Goal: Information Seeking & Learning: Learn about a topic

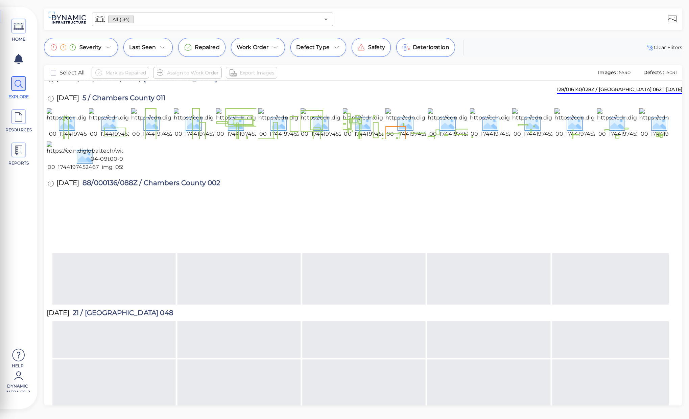
scroll to position [1739, 0]
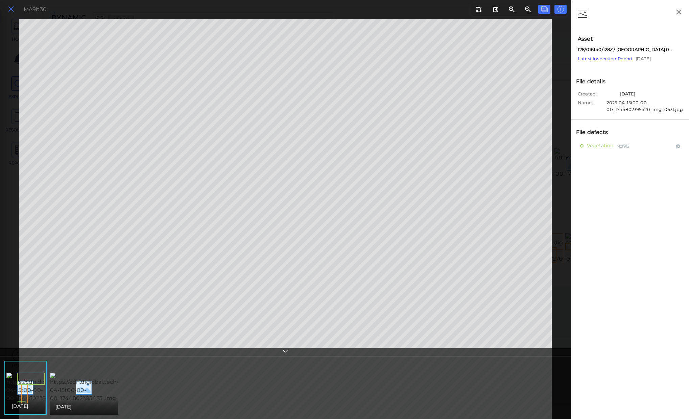
click at [13, 7] on icon at bounding box center [10, 9] width 7 height 9
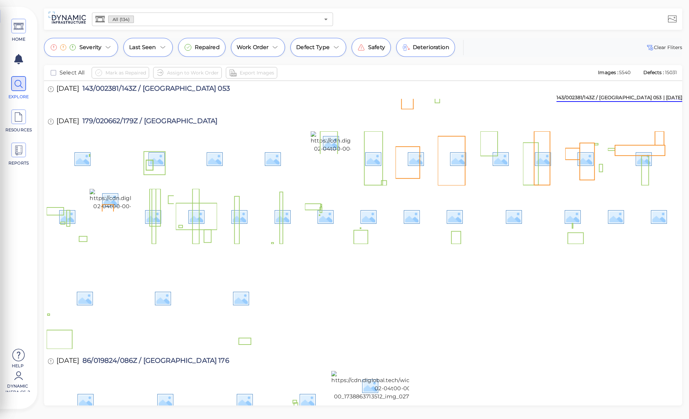
scroll to position [3020, 0]
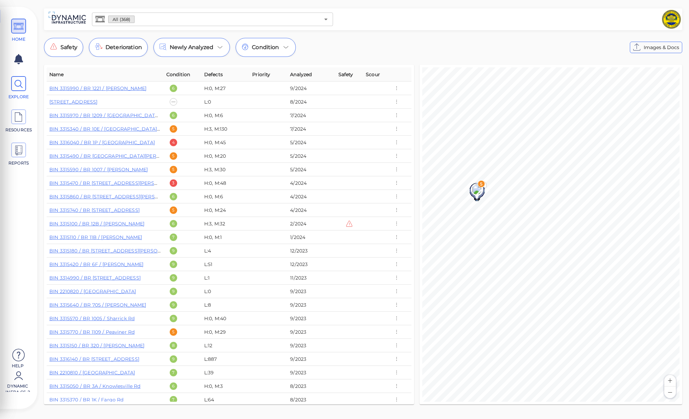
click at [12, 90] on span at bounding box center [18, 83] width 15 height 15
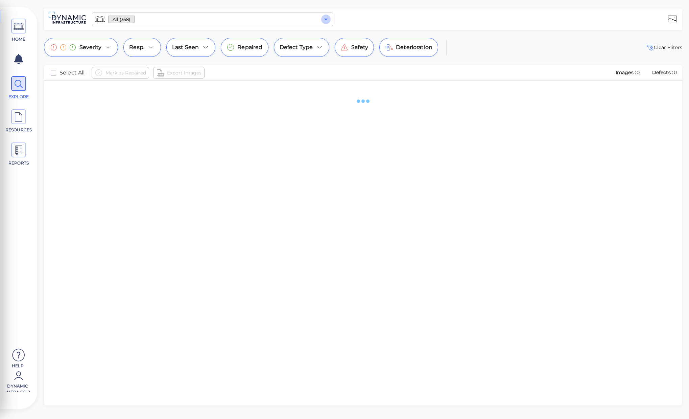
click at [326, 20] on icon "Open" at bounding box center [326, 19] width 8 height 8
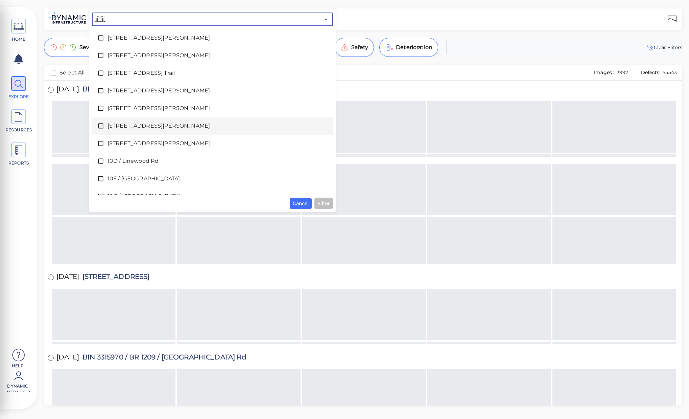
scroll to position [293, 0]
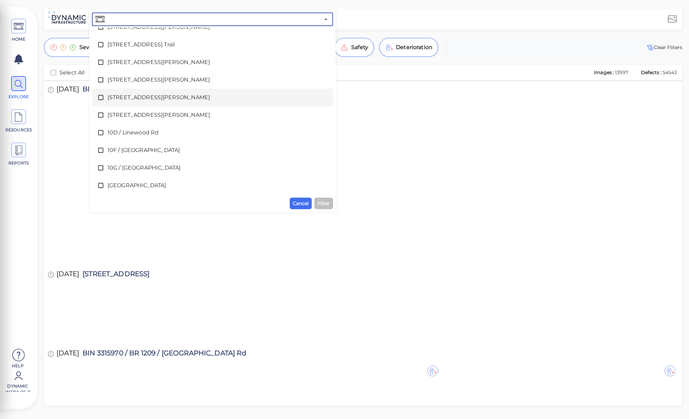
click at [101, 96] on icon at bounding box center [100, 97] width 7 height 7
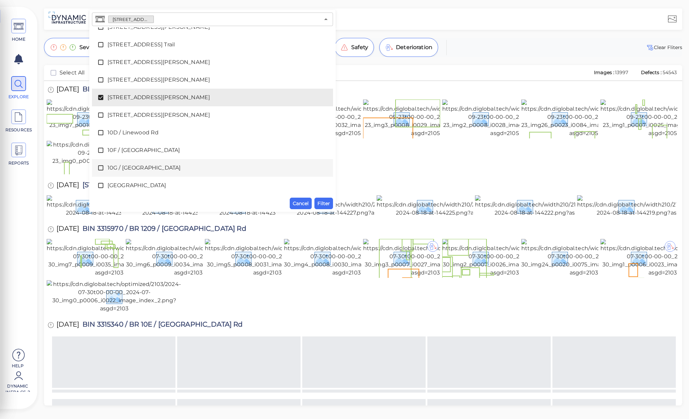
click at [347, 174] on div at bounding box center [363, 157] width 633 height 33
click at [306, 202] on span "Cancel" at bounding box center [301, 203] width 16 height 8
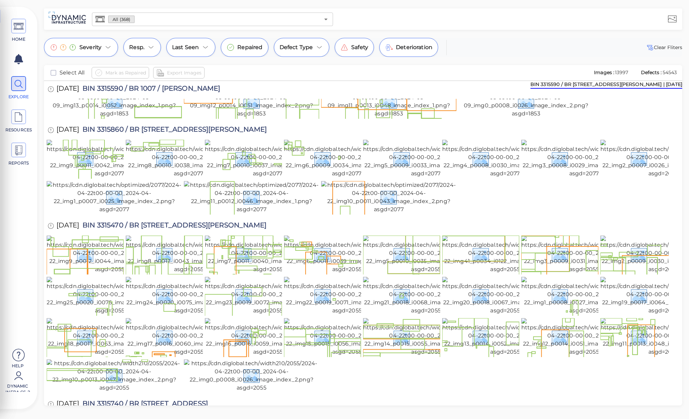
scroll to position [1348, 0]
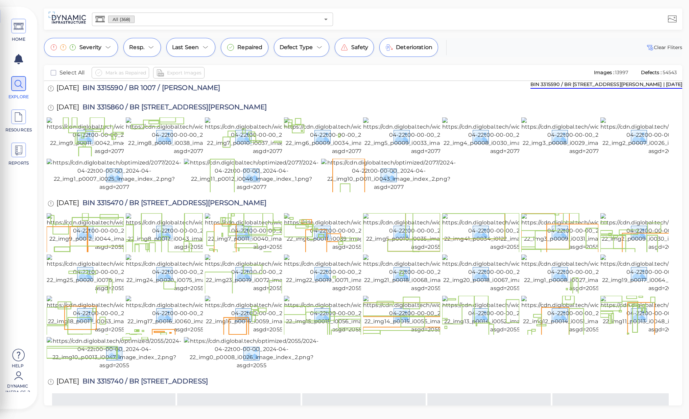
click at [405, 98] on div "5/9/2024 BIN 3315590 / BR 1007 / Griswold Rd" at bounding box center [363, 88] width 633 height 19
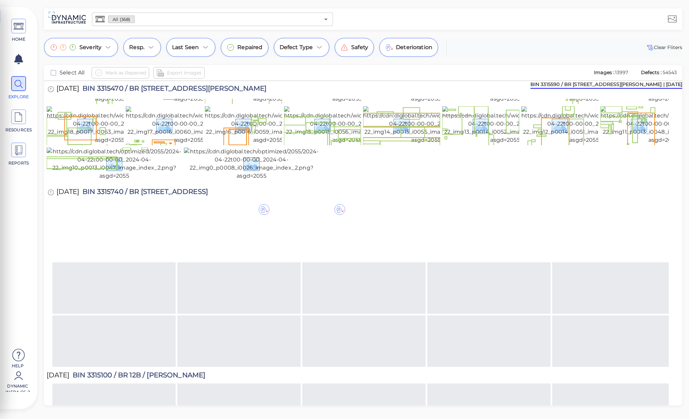
scroll to position [1573, 0]
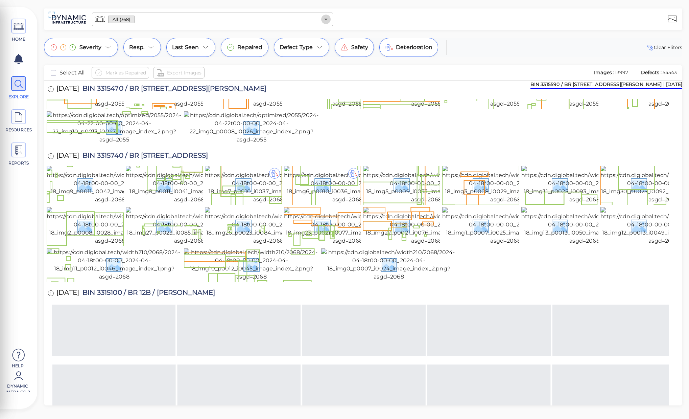
click at [328, 22] on icon "Open" at bounding box center [326, 19] width 8 height 8
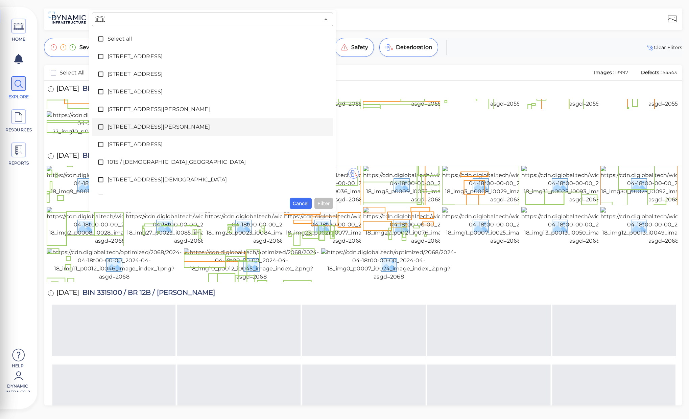
drag, startPoint x: 97, startPoint y: 128, endPoint x: 98, endPoint y: 135, distance: 6.8
click at [97, 128] on icon at bounding box center [100, 126] width 7 height 7
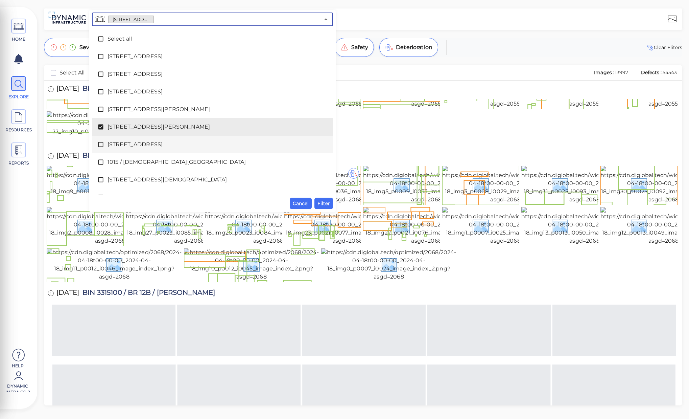
click at [100, 143] on icon at bounding box center [100, 144] width 7 height 7
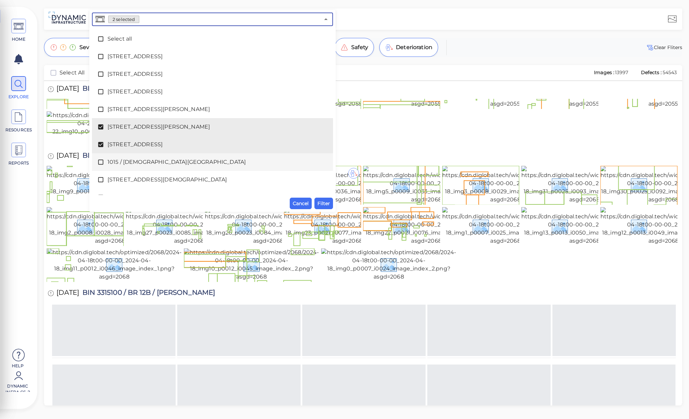
drag, startPoint x: 101, startPoint y: 161, endPoint x: 102, endPoint y: 165, distance: 4.8
click at [101, 161] on icon at bounding box center [100, 162] width 7 height 7
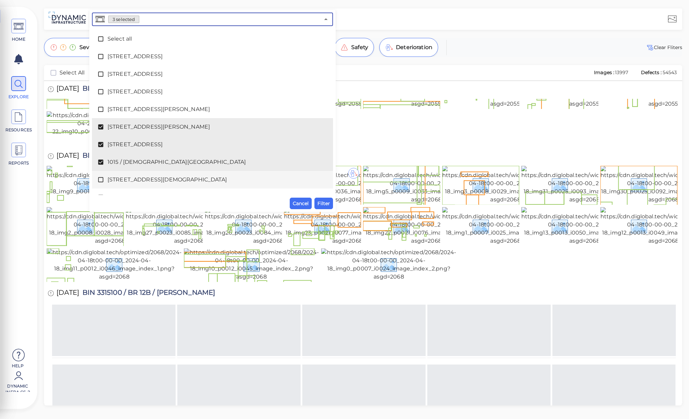
click at [102, 179] on icon at bounding box center [100, 179] width 7 height 7
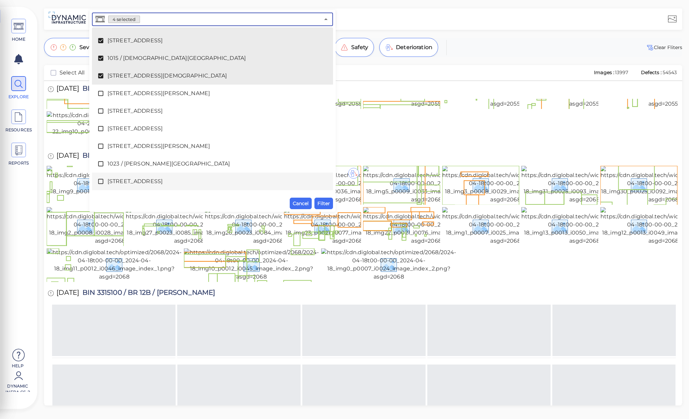
scroll to position [113, 0]
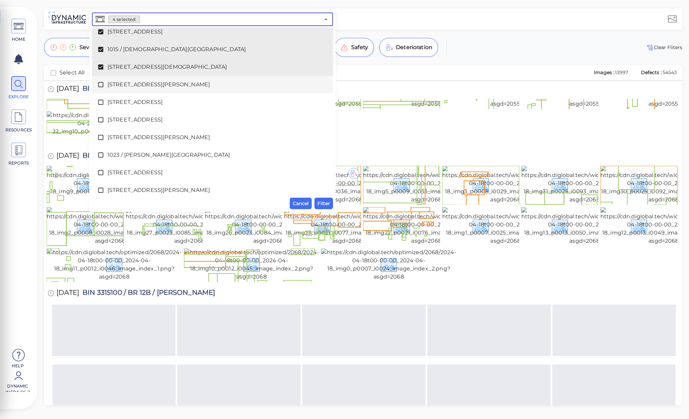
click at [105, 83] on span at bounding box center [102, 84] width 10 height 7
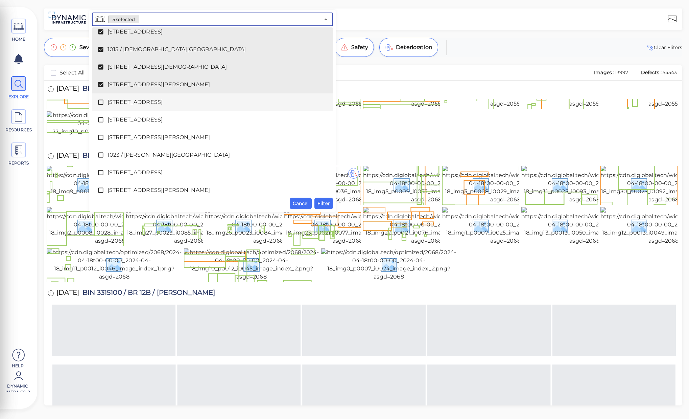
click at [103, 101] on icon at bounding box center [100, 102] width 7 height 7
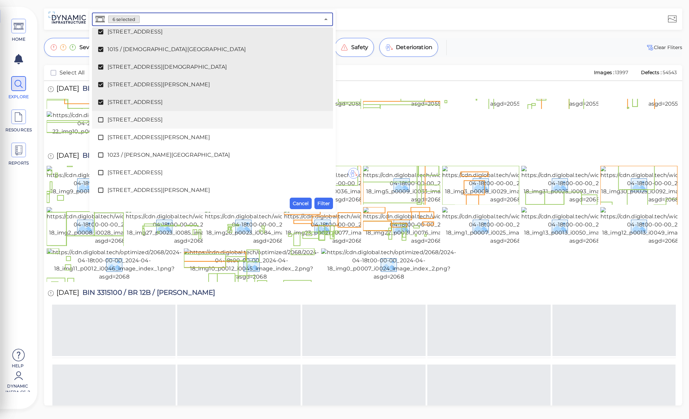
click at [105, 126] on div "1020 / Colby Road" at bounding box center [212, 120] width 230 height 14
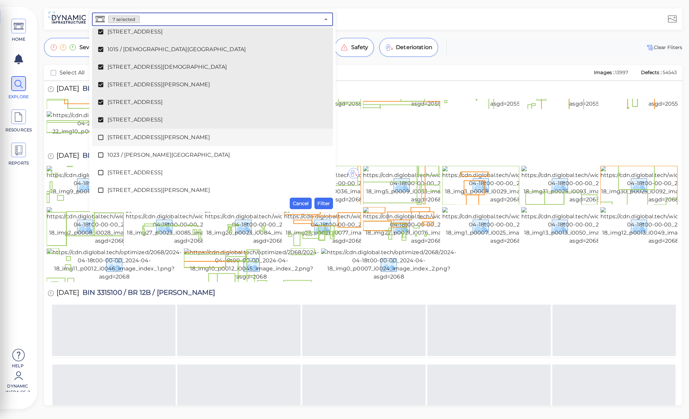
click at [107, 138] on span at bounding box center [102, 137] width 10 height 7
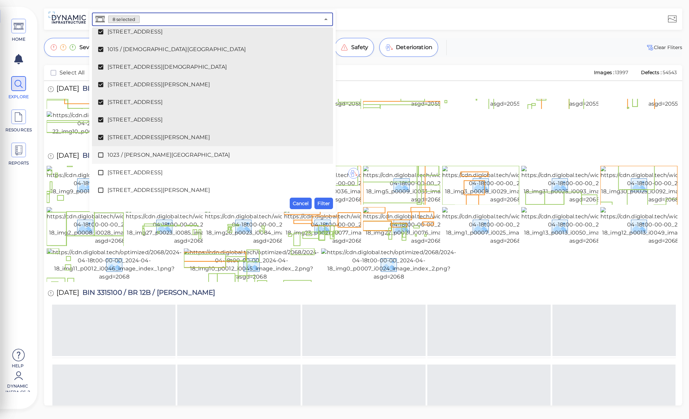
click at [108, 149] on div "1023 / Bennett Road" at bounding box center [212, 155] width 230 height 14
click at [318, 204] on span "Filter" at bounding box center [324, 203] width 13 height 8
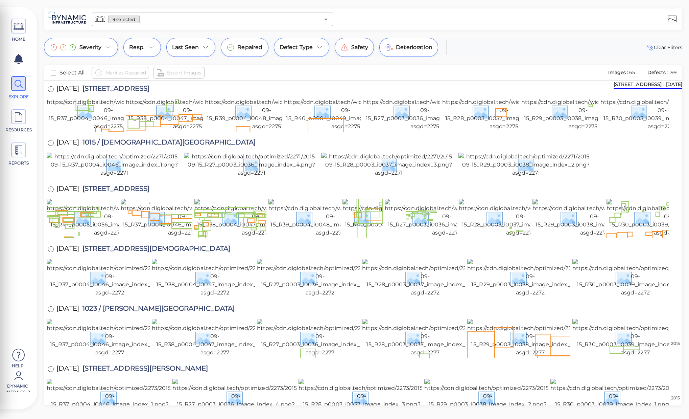
scroll to position [0, 0]
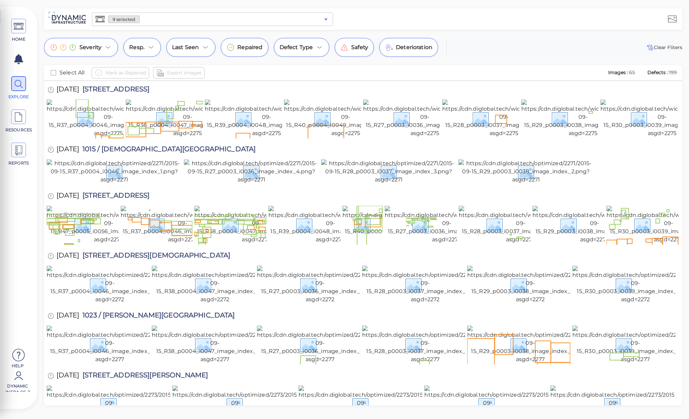
click at [325, 21] on icon "Open" at bounding box center [326, 19] width 8 height 8
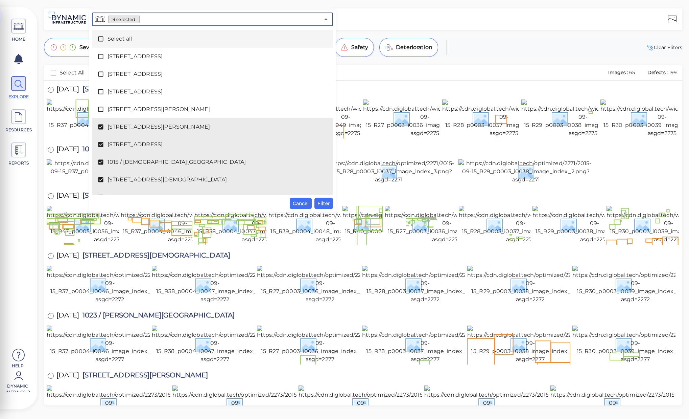
click at [102, 42] on div "Select all" at bounding box center [212, 39] width 230 height 14
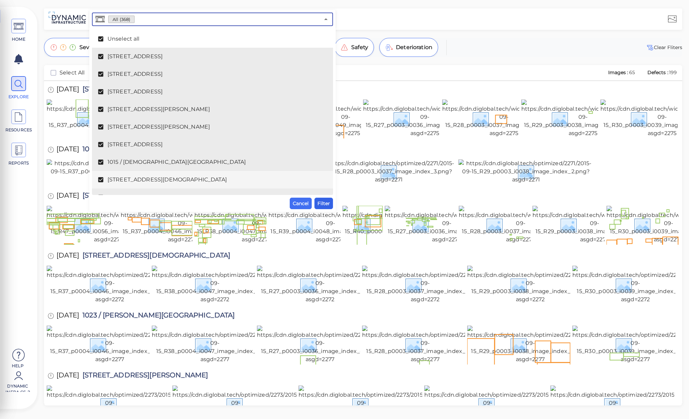
click at [326, 207] on span "Filter" at bounding box center [324, 203] width 13 height 8
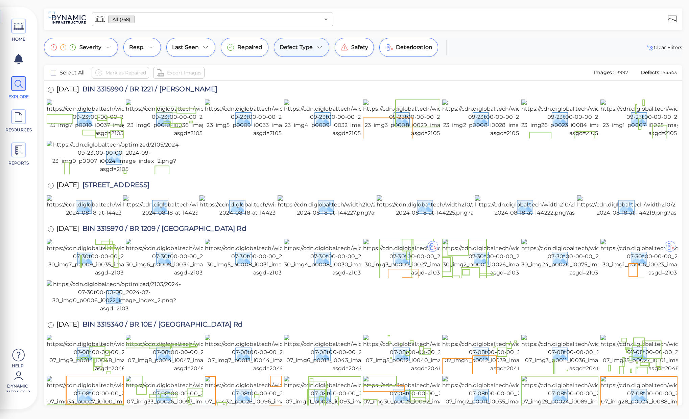
click at [316, 44] on icon at bounding box center [320, 47] width 8 height 8
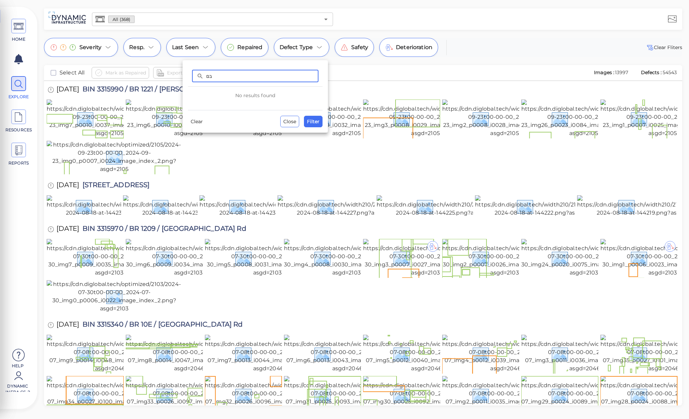
type input "ב"
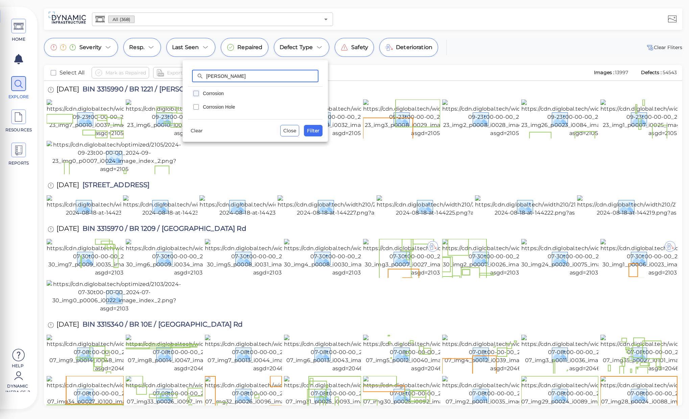
type input "corro"
click at [197, 93] on icon "checkbox" at bounding box center [196, 93] width 8 height 8
click at [309, 133] on span "Filter" at bounding box center [313, 130] width 13 height 8
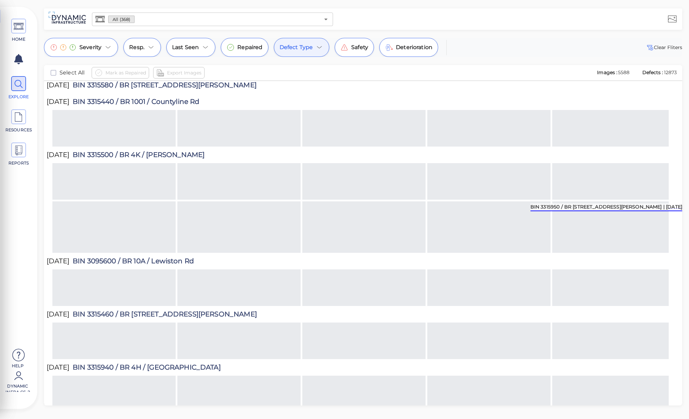
scroll to position [28024, 0]
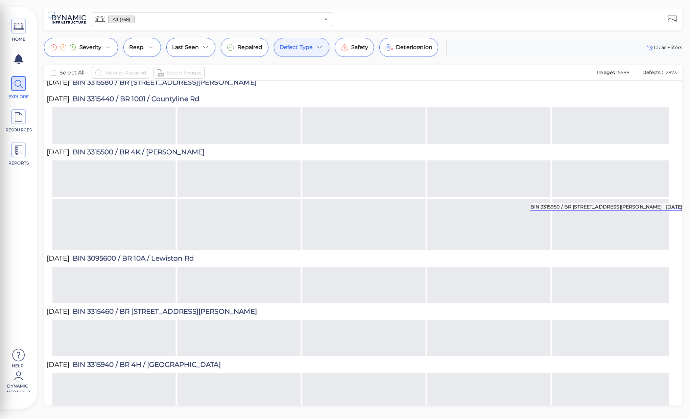
click at [309, 49] on span "Defect Type" at bounding box center [296, 47] width 33 height 8
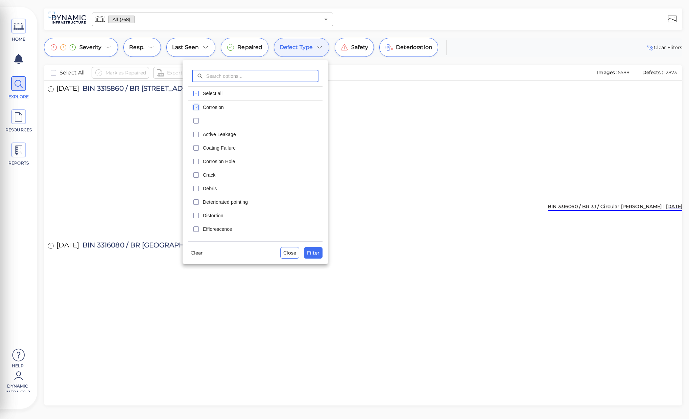
scroll to position [28413, 0]
click at [228, 105] on span "Corrosion" at bounding box center [261, 107] width 116 height 7
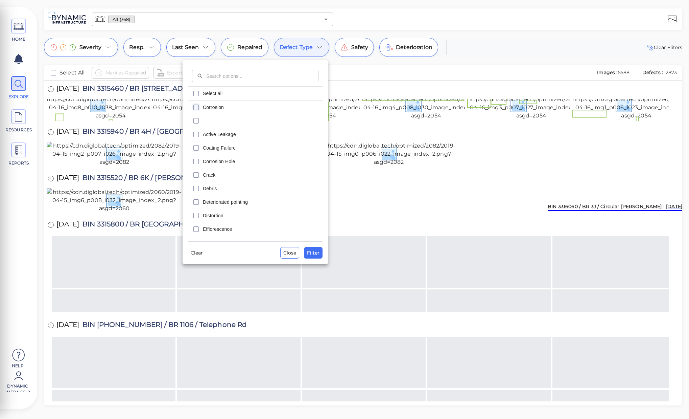
click at [230, 118] on div at bounding box center [255, 121] width 135 height 14
click at [315, 250] on span "Filter" at bounding box center [313, 253] width 13 height 8
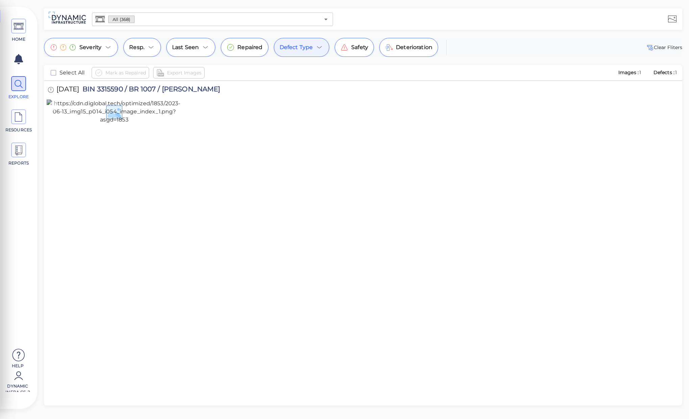
click at [171, 124] on img at bounding box center [114, 111] width 135 height 24
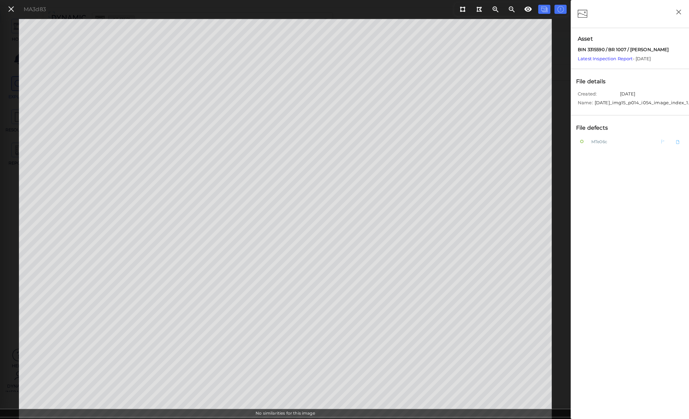
click at [609, 146] on div "MTe06c" at bounding box center [615, 141] width 70 height 8
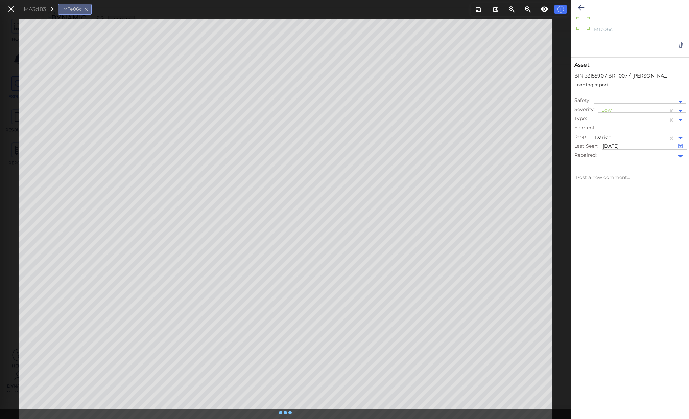
type textarea "x"
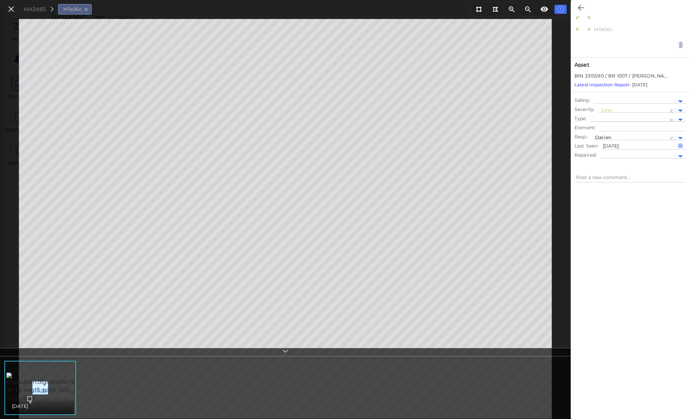
click at [625, 124] on div at bounding box center [630, 120] width 78 height 10
type input "ד"
type input "spa"
click at [620, 152] on div "Spall" at bounding box center [625, 152] width 68 height 10
type textarea "x"
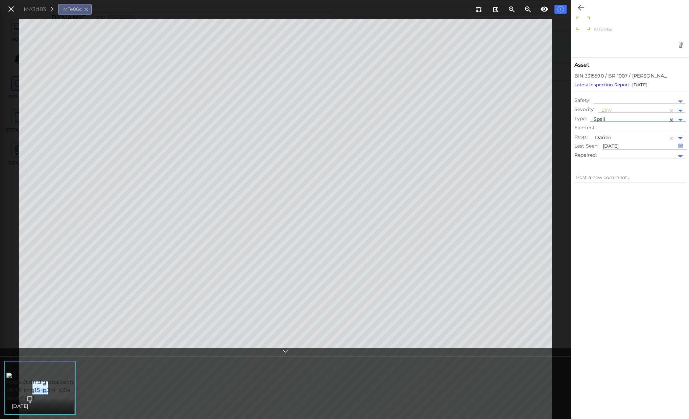
type textarea "Spall"
type textarea "x"
click at [630, 232] on div at bounding box center [630, 295] width 118 height 217
click at [10, 13] on icon at bounding box center [10, 9] width 7 height 9
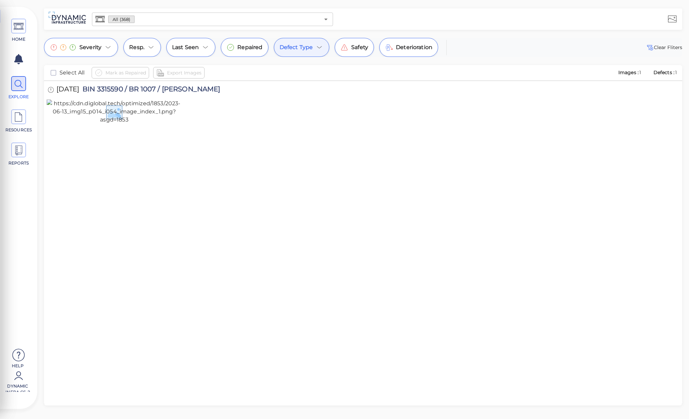
click at [291, 49] on span "Defect Type" at bounding box center [296, 47] width 33 height 8
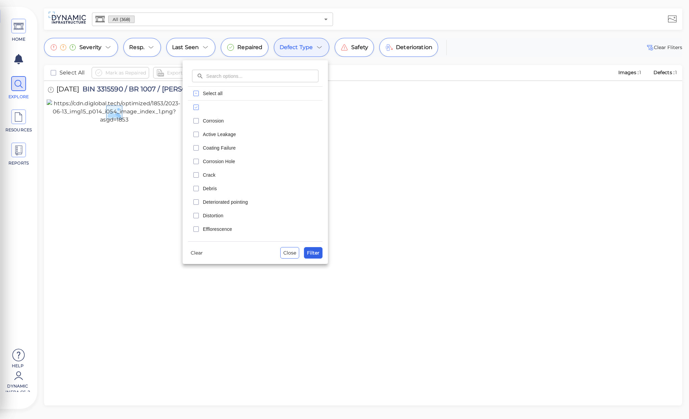
click at [315, 254] on span "Filter" at bounding box center [313, 253] width 13 height 8
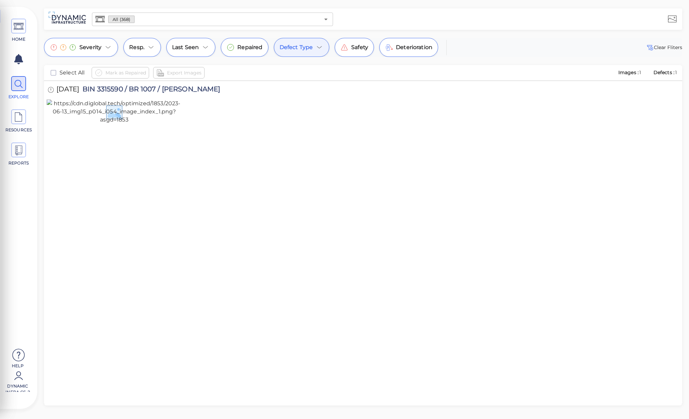
click at [312, 57] on div "Severity Resp. Last Seen Repaired Defect Type Safety Deterioration Clear Fliter…" at bounding box center [363, 221] width 652 height 367
click at [311, 51] on span "Defect Type" at bounding box center [296, 47] width 33 height 8
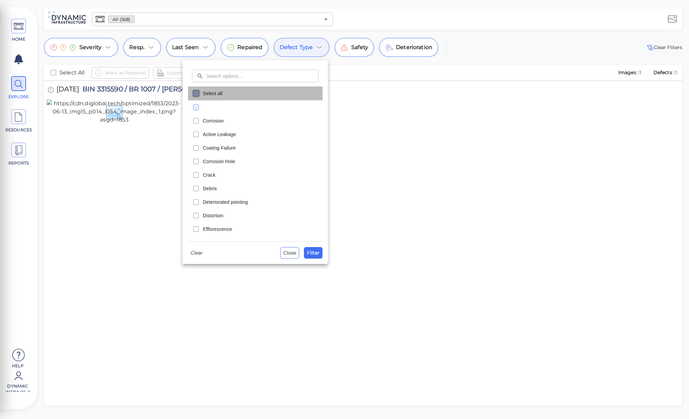
click at [194, 93] on rect "checkbox" at bounding box center [196, 93] width 5 height 5
click at [317, 261] on div "​ ​ Select all Corrosion Active Leakage Coating Failure Corrosion Hole Crack De…" at bounding box center [255, 162] width 145 height 204
click at [317, 259] on div "​ ​ Select all Corrosion Active Leakage Coating Failure Corrosion Hole Crack De…" at bounding box center [255, 162] width 145 height 204
click at [317, 255] on span "Filter" at bounding box center [313, 253] width 13 height 8
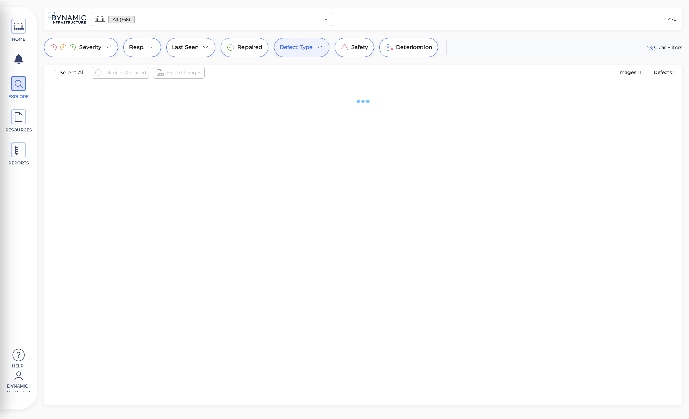
click at [409, 216] on div at bounding box center [363, 251] width 639 height 340
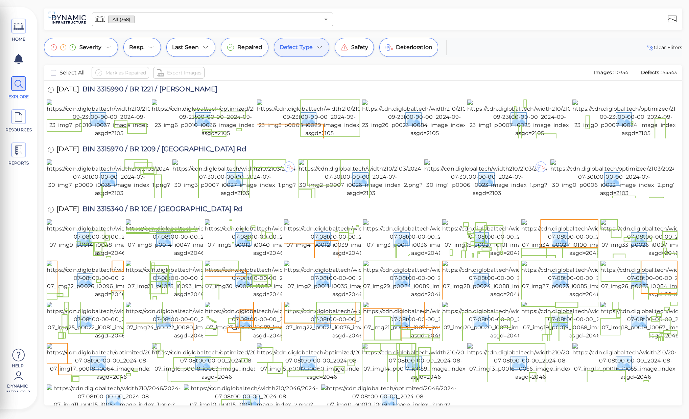
click at [316, 45] on icon at bounding box center [320, 47] width 8 height 8
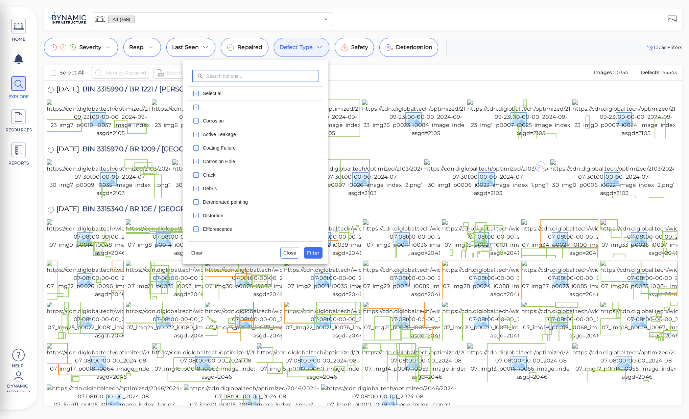
click at [197, 92] on icon "checkbox" at bounding box center [196, 93] width 8 height 8
click at [293, 251] on span "Close" at bounding box center [289, 253] width 13 height 8
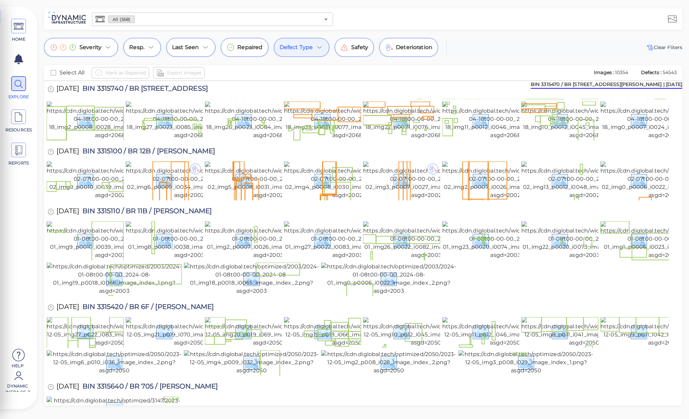
scroll to position [1503, 0]
